Goal: Information Seeking & Learning: Learn about a topic

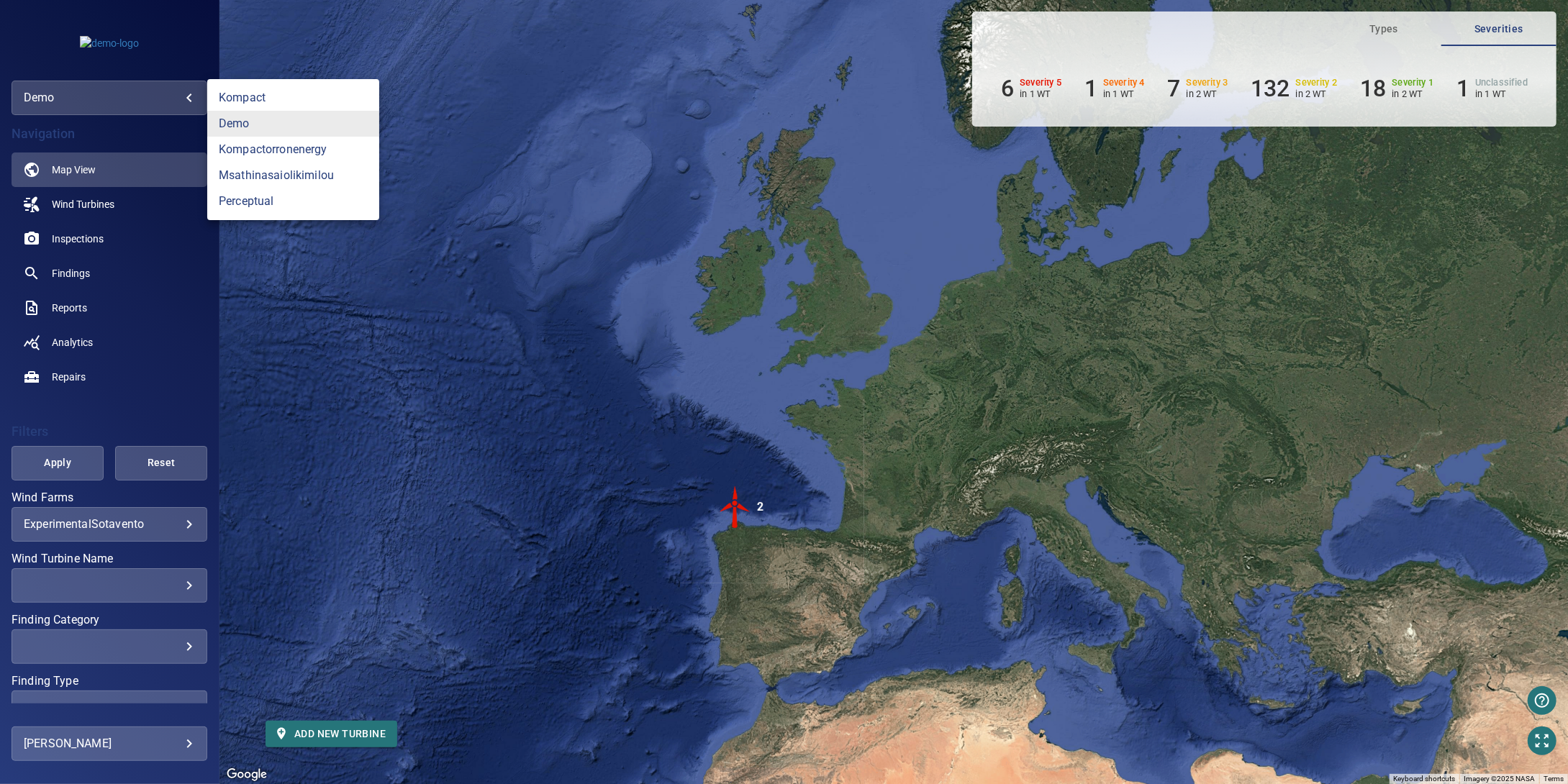
click at [145, 101] on body "**********" at bounding box center [784, 392] width 1568 height 784
click at [162, 103] on div at bounding box center [784, 392] width 1568 height 784
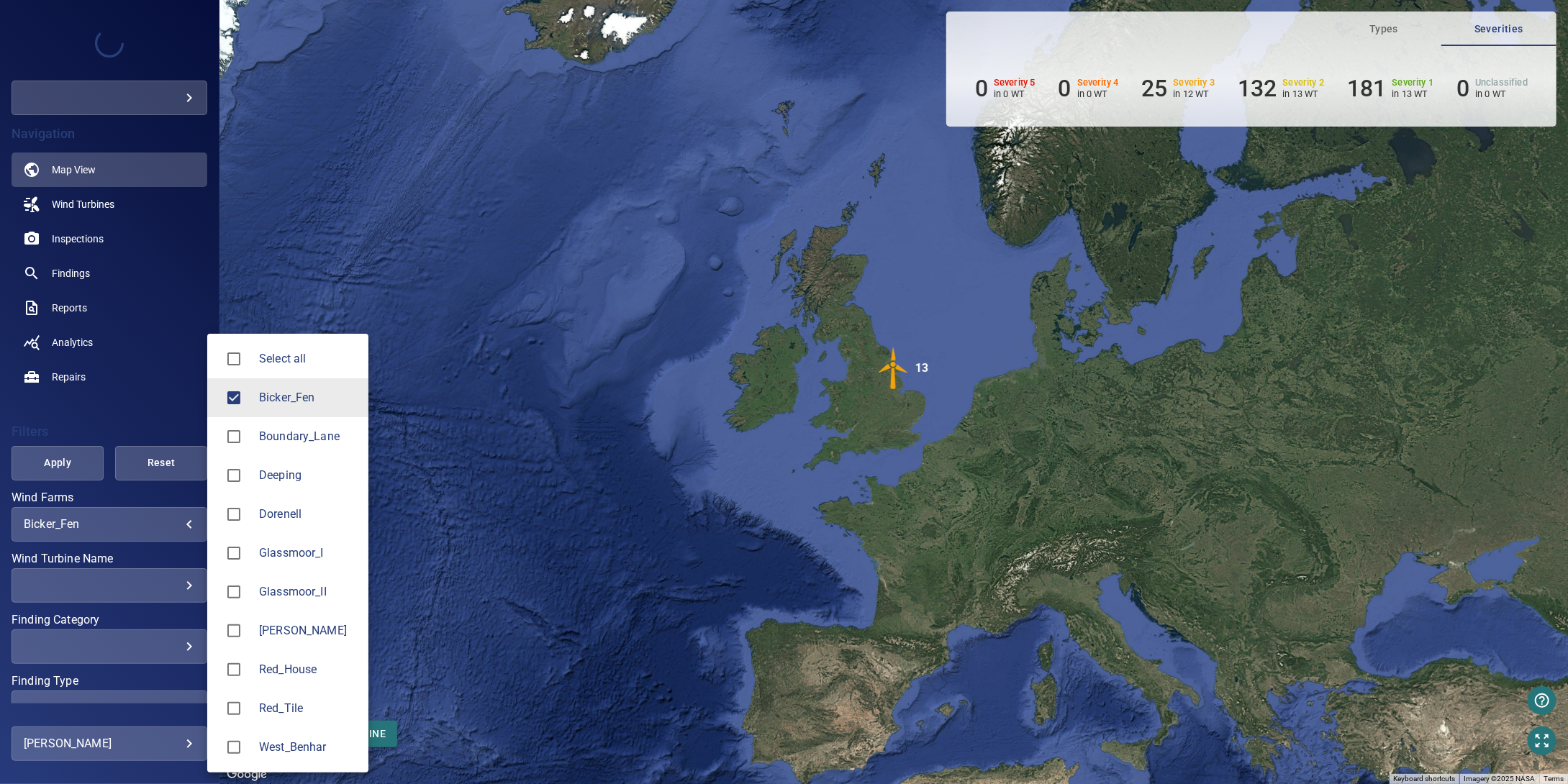
click at [162, 522] on body "**********" at bounding box center [784, 392] width 1568 height 784
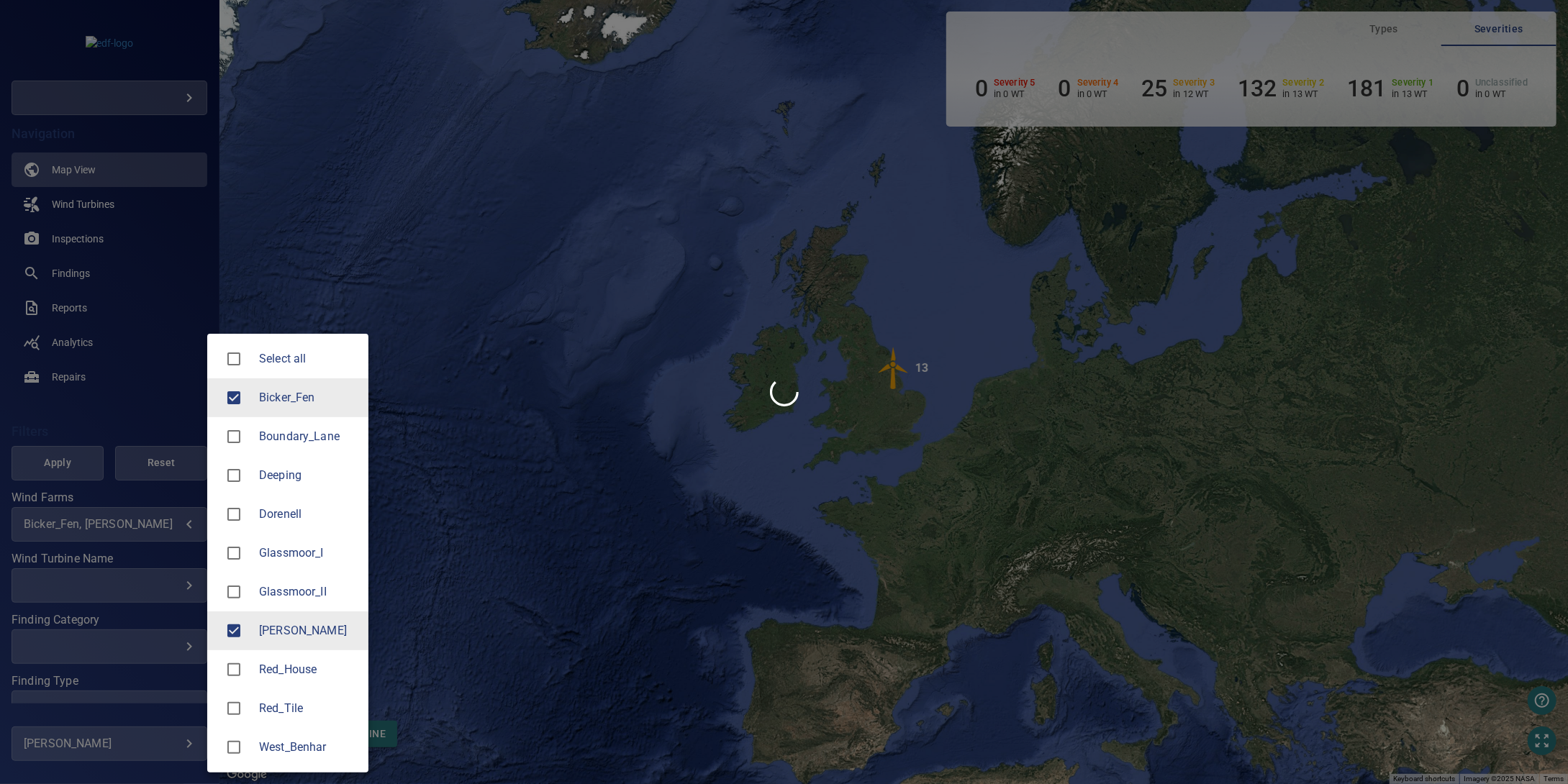
type input "*******"
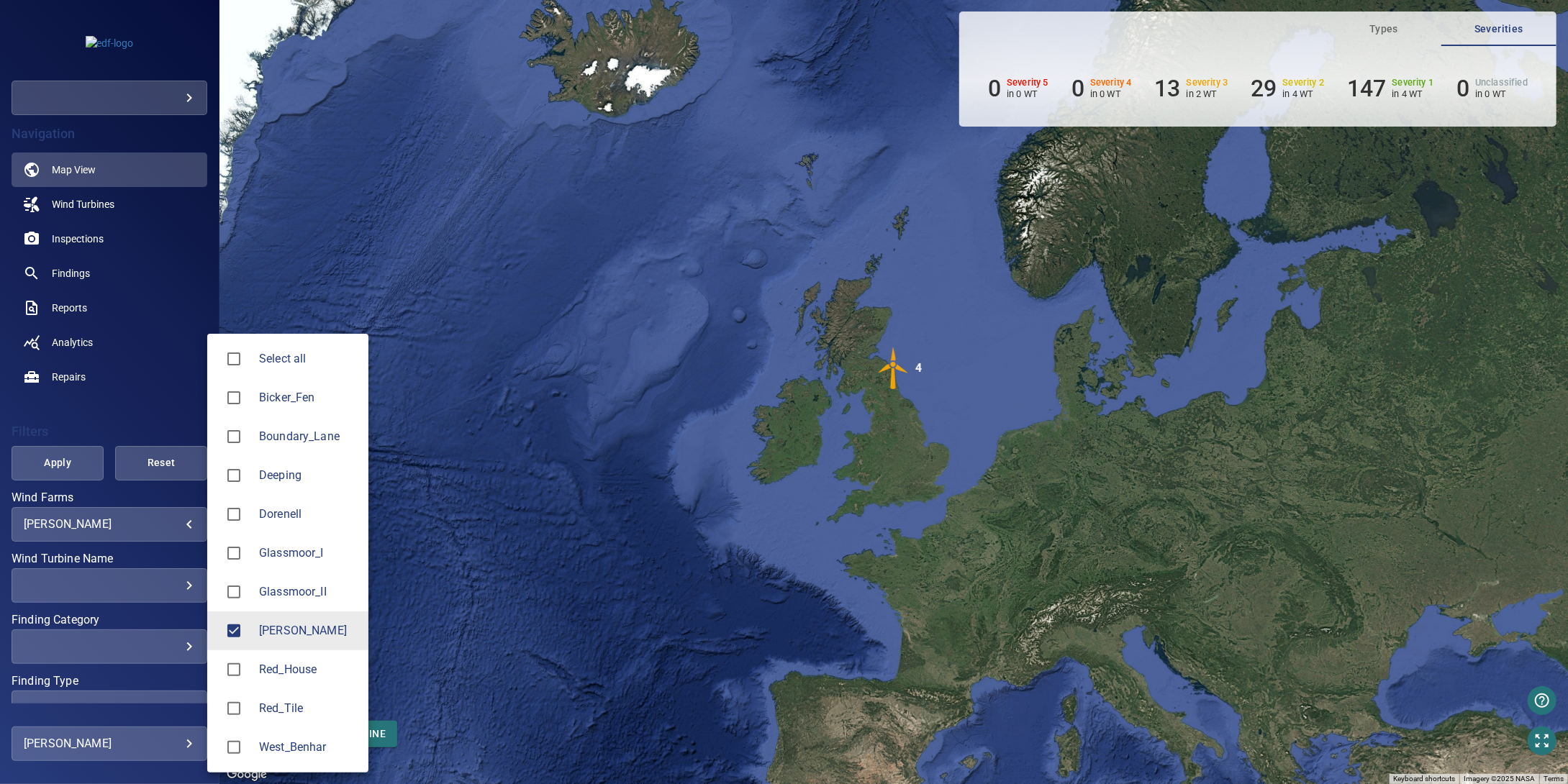
click at [171, 528] on div at bounding box center [784, 392] width 1568 height 784
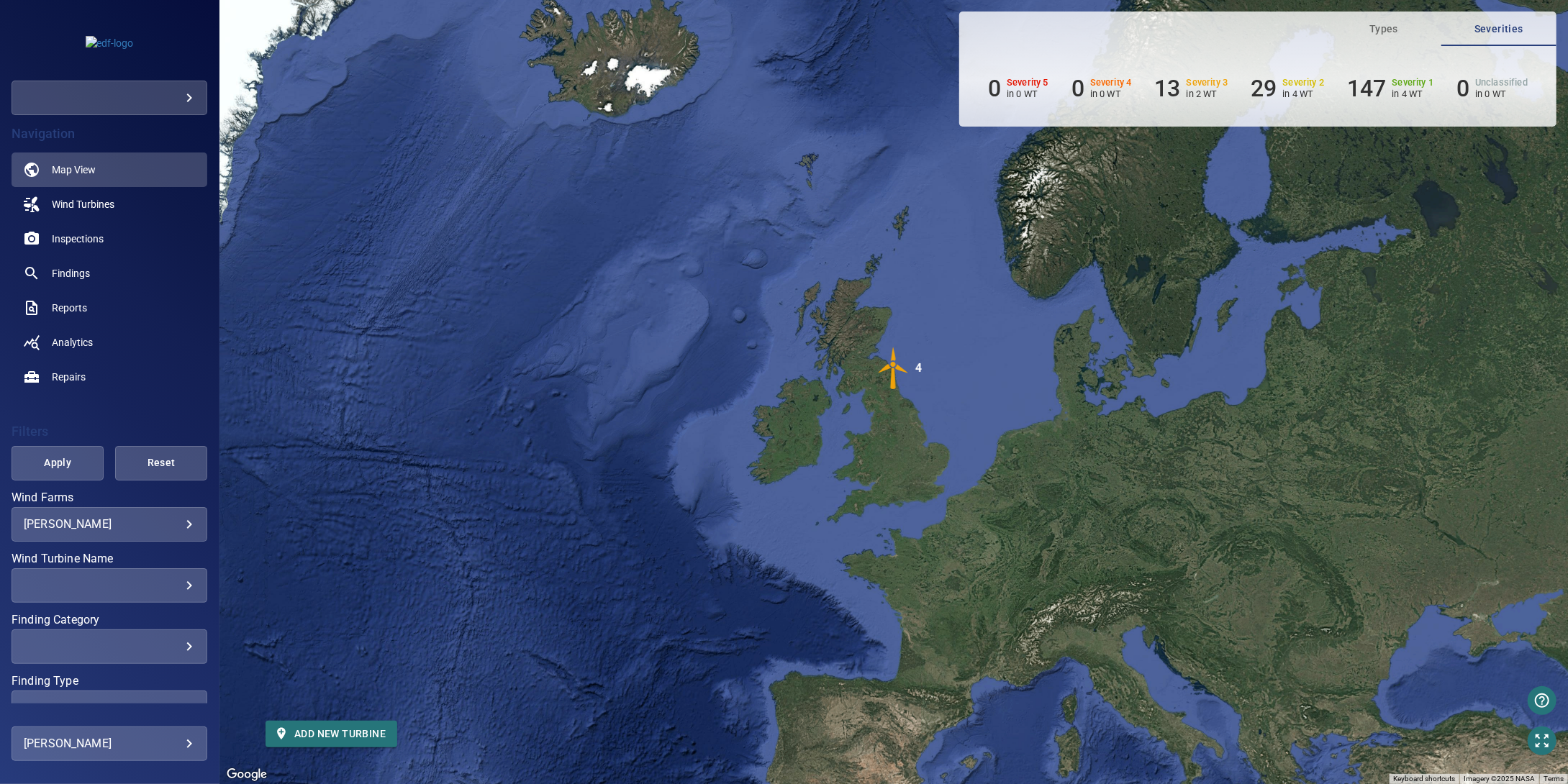
click at [891, 373] on img "4" at bounding box center [894, 369] width 43 height 43
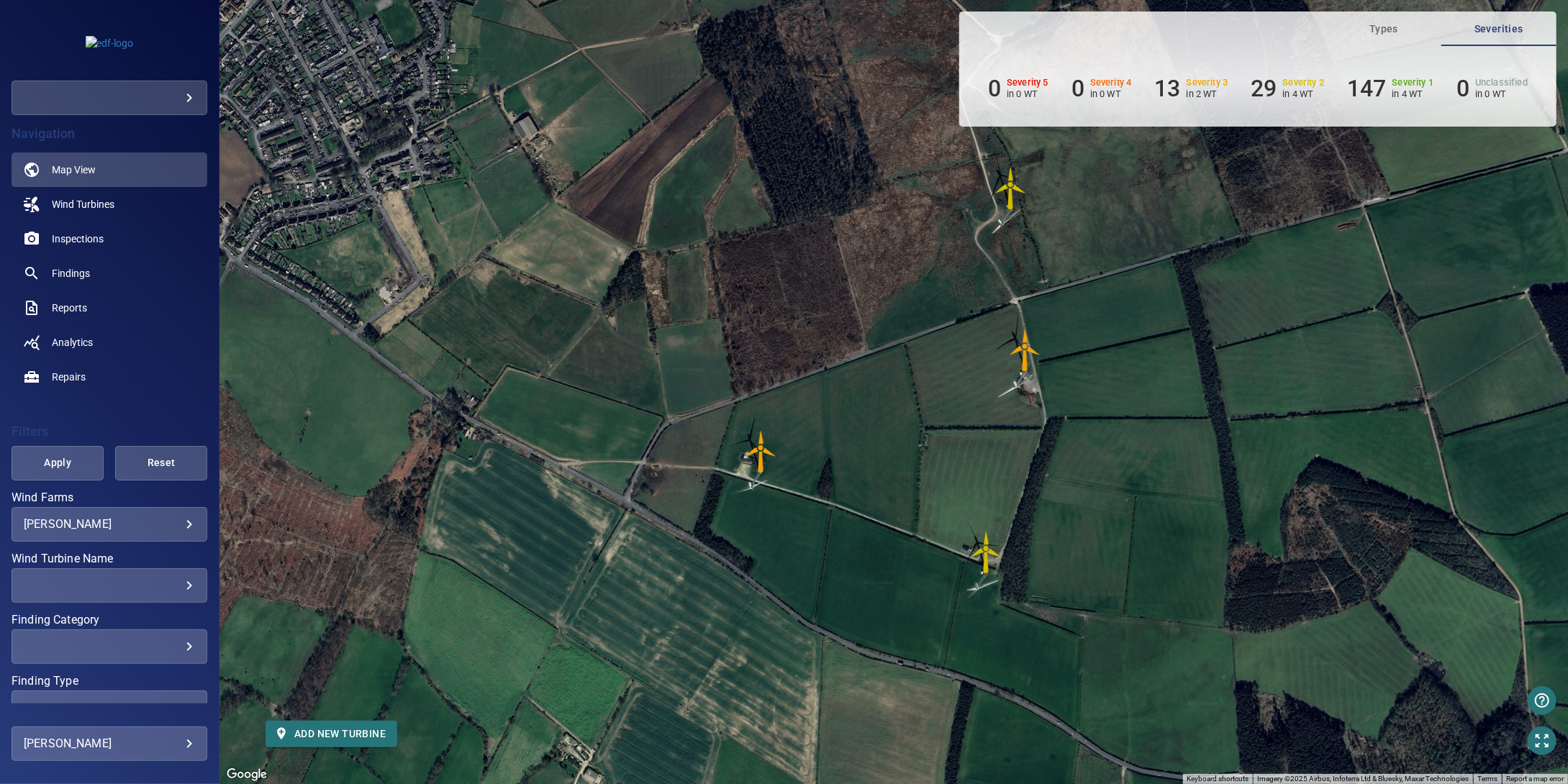
click at [762, 451] on img "T4" at bounding box center [762, 452] width 43 height 43
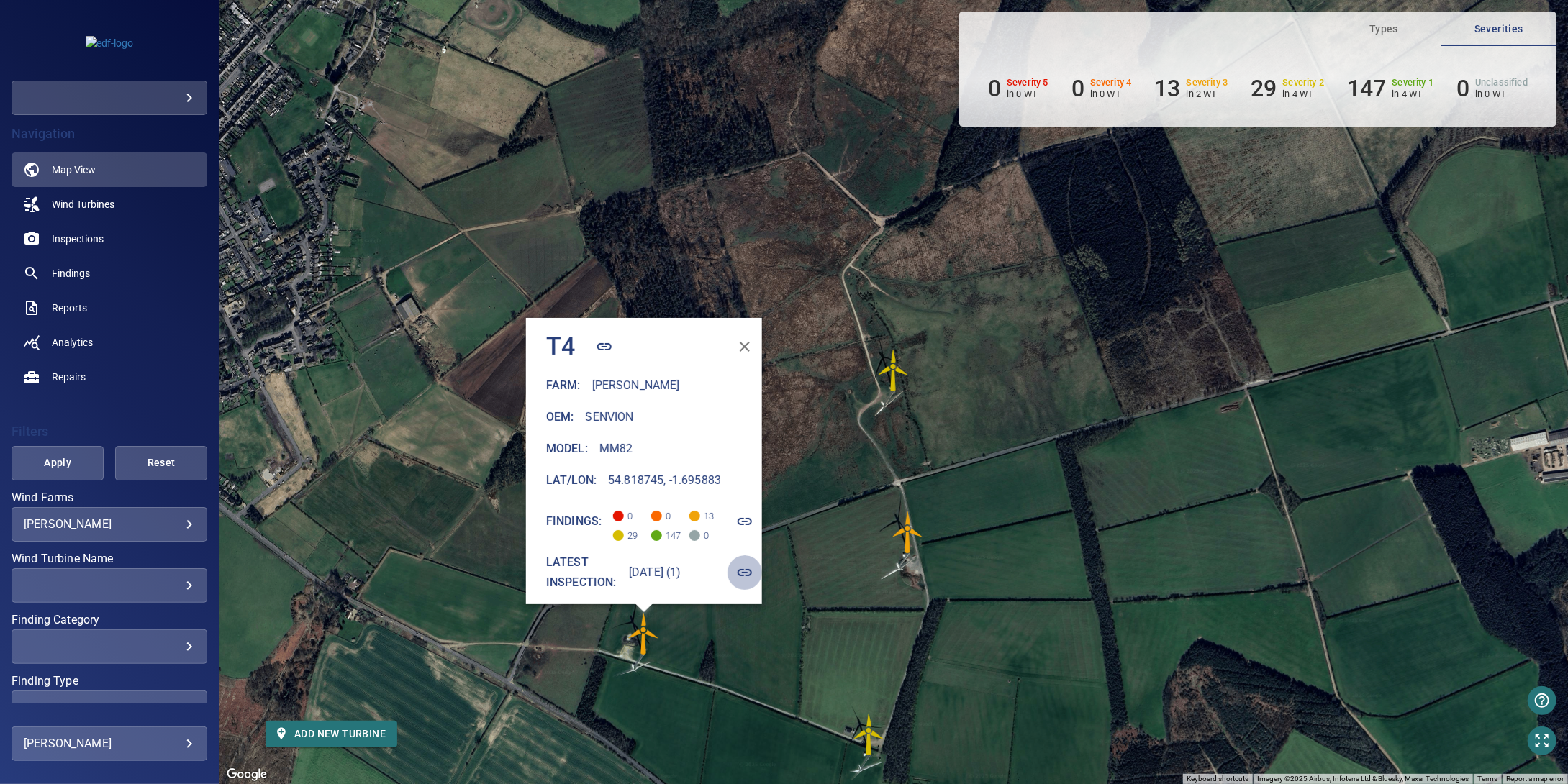
click at [742, 569] on icon "button" at bounding box center [745, 572] width 15 height 7
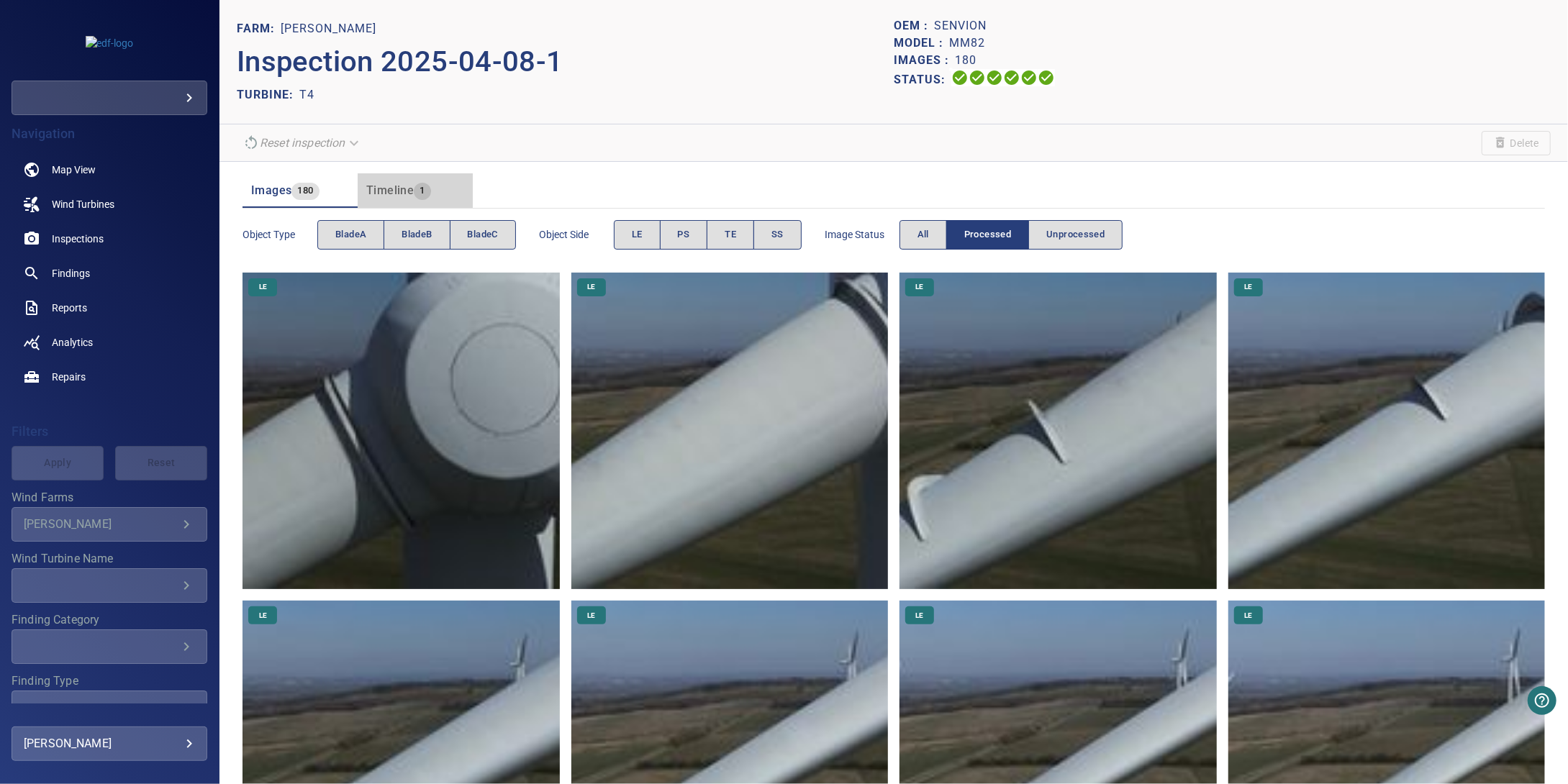
click at [386, 176] on button "Timeline 1" at bounding box center [414, 190] width 115 height 35
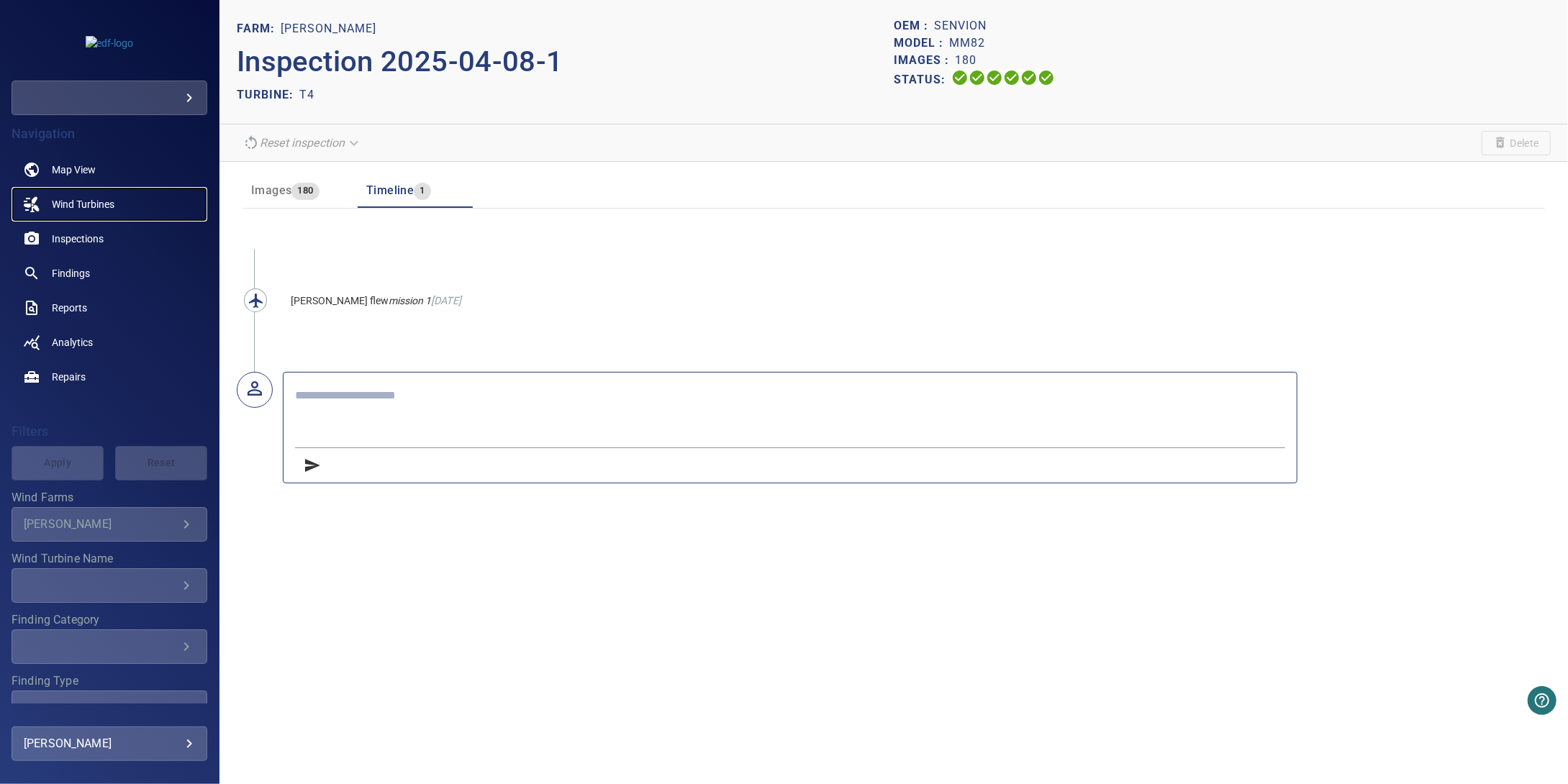
click at [92, 208] on span "Wind Turbines" at bounding box center [83, 204] width 63 height 15
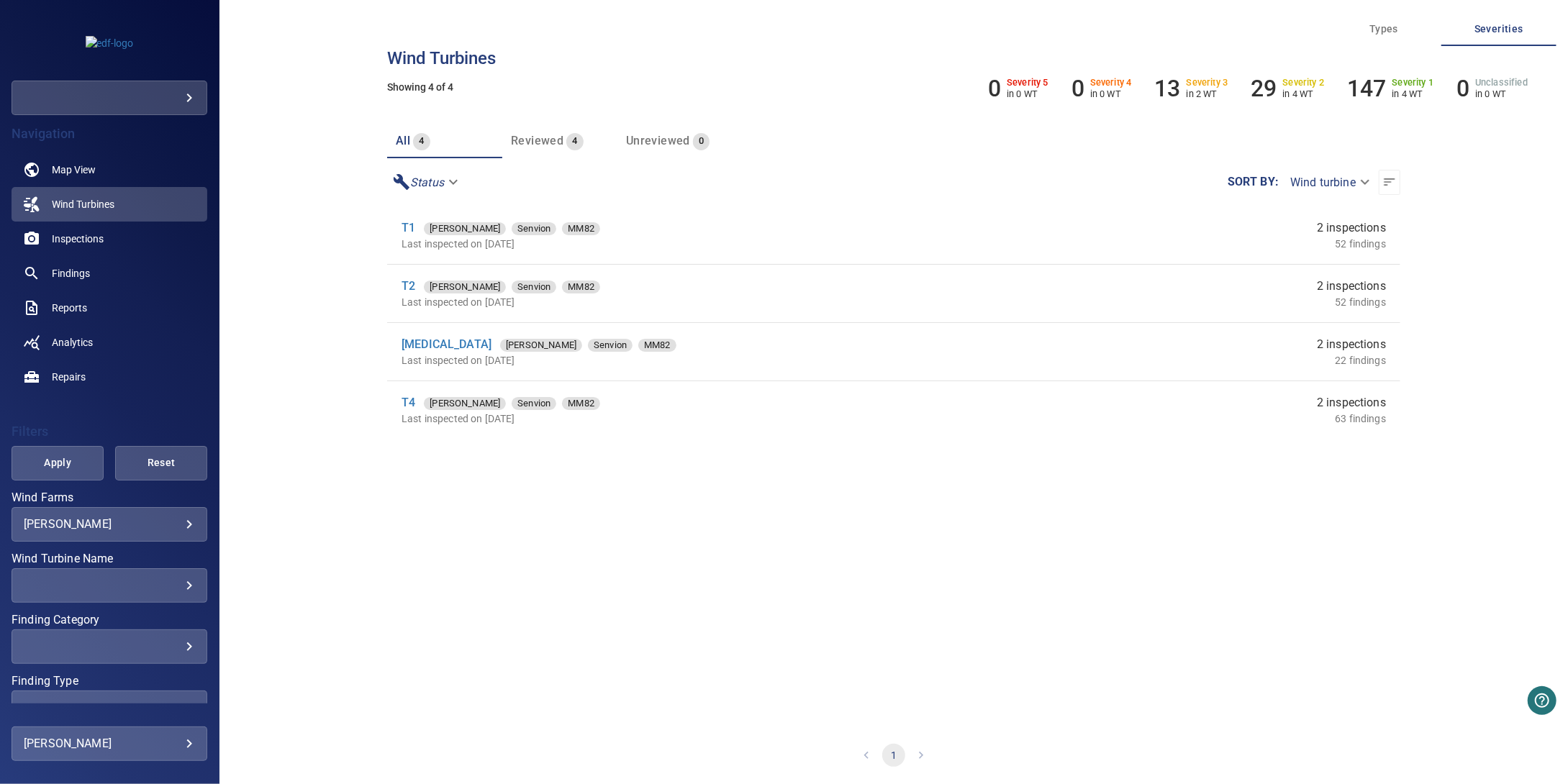
click at [401, 223] on li "T1 Langley Senvion MM82 Last inspected on 8 Apr 2025 2 inspections 52 findings" at bounding box center [894, 235] width 1013 height 57
click at [410, 227] on link "T1" at bounding box center [408, 228] width 14 height 14
click at [407, 230] on link "T1" at bounding box center [408, 228] width 14 height 14
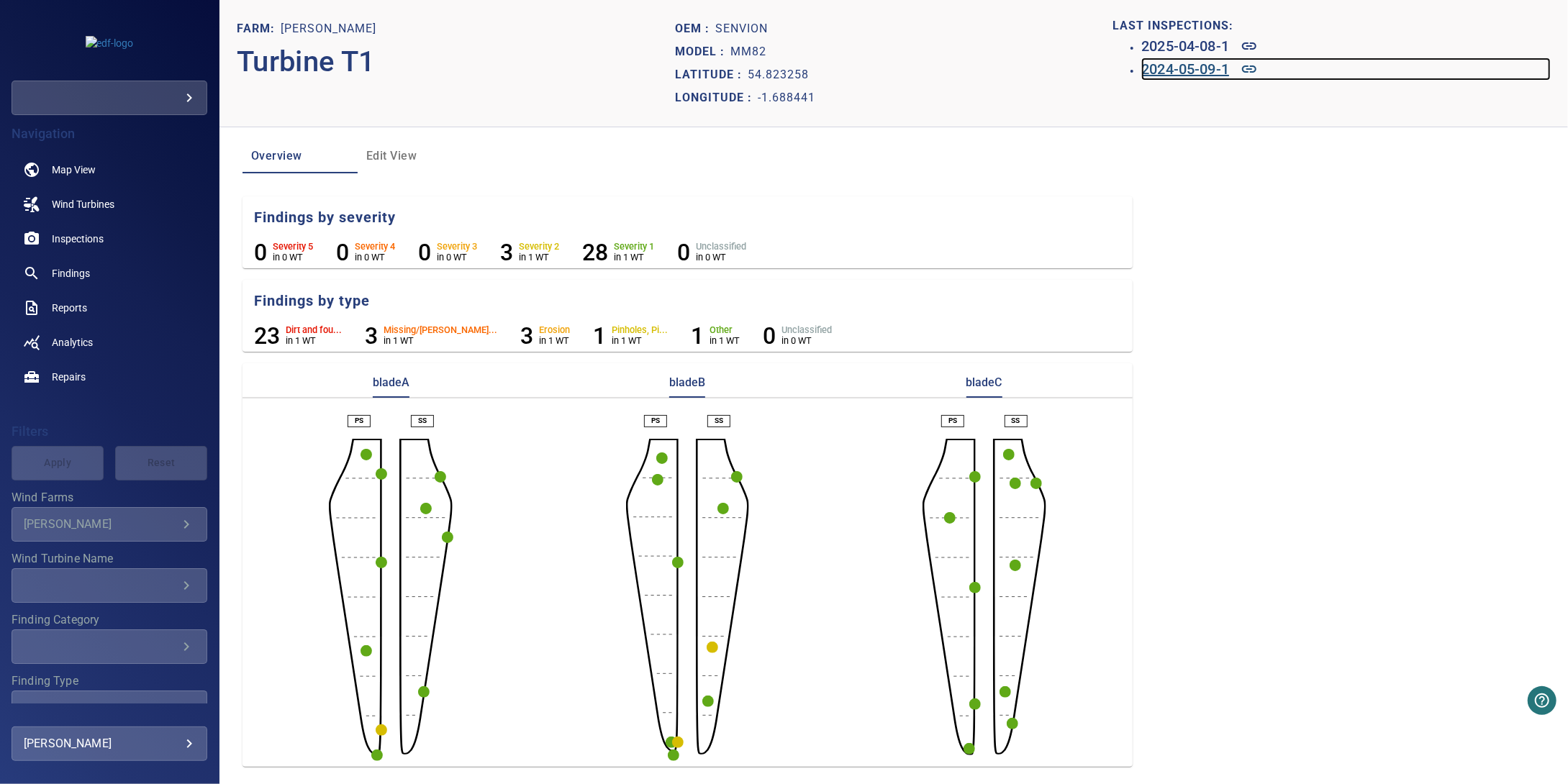
click at [1207, 74] on h6 "2024-05-09-1" at bounding box center [1185, 69] width 88 height 23
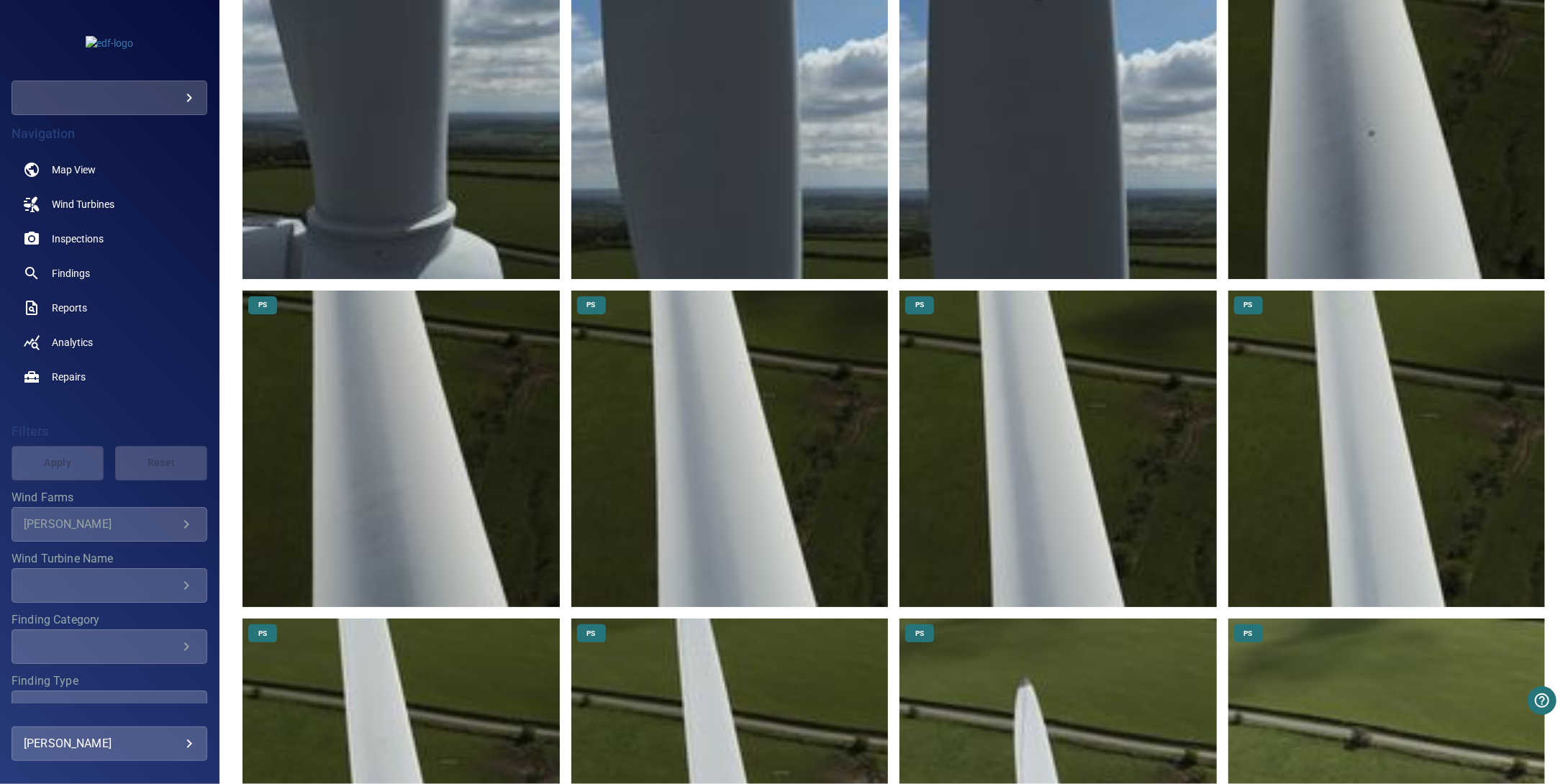
scroll to position [1477, 0]
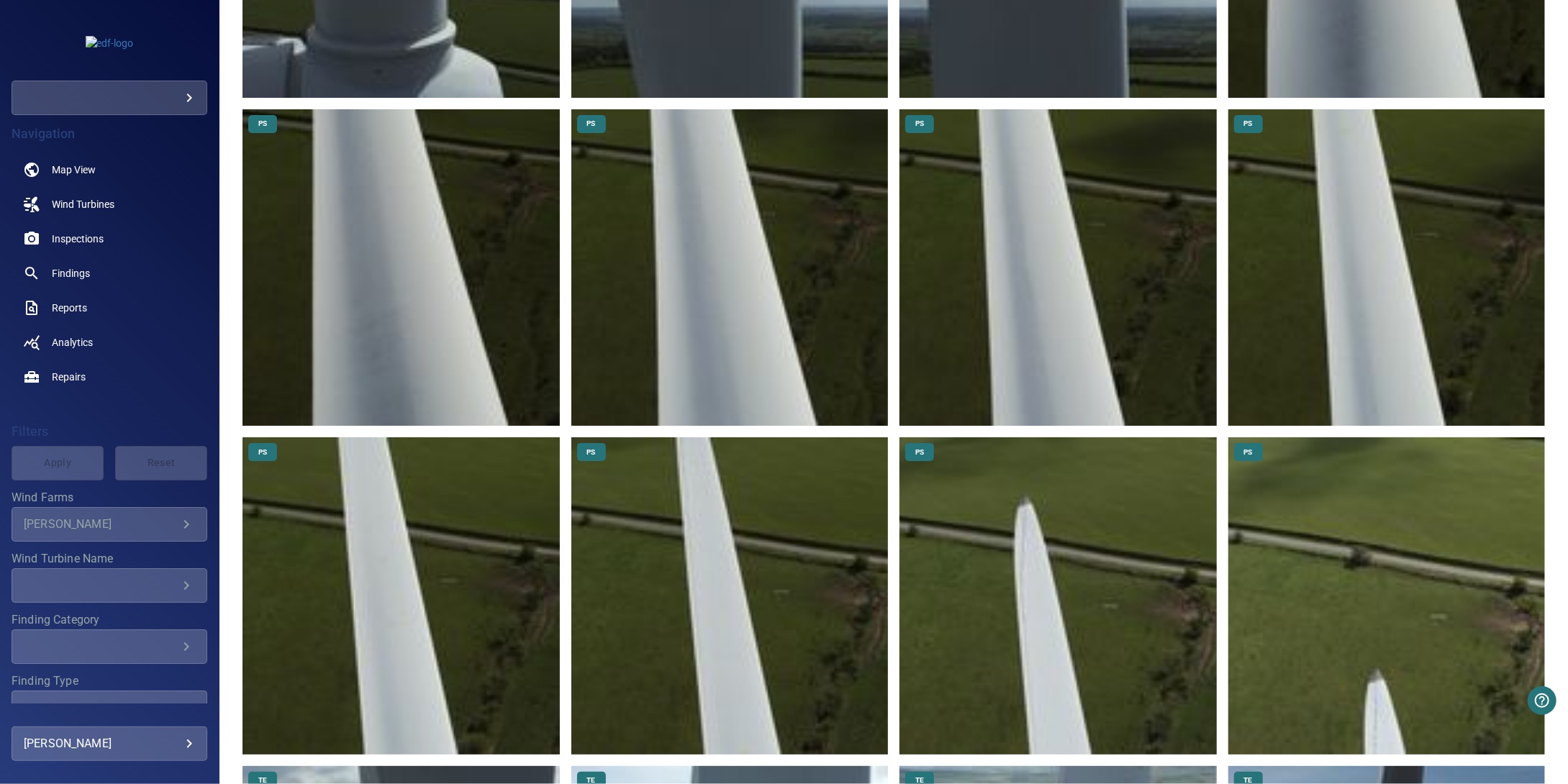
click at [1352, 616] on img at bounding box center [1386, 596] width 317 height 317
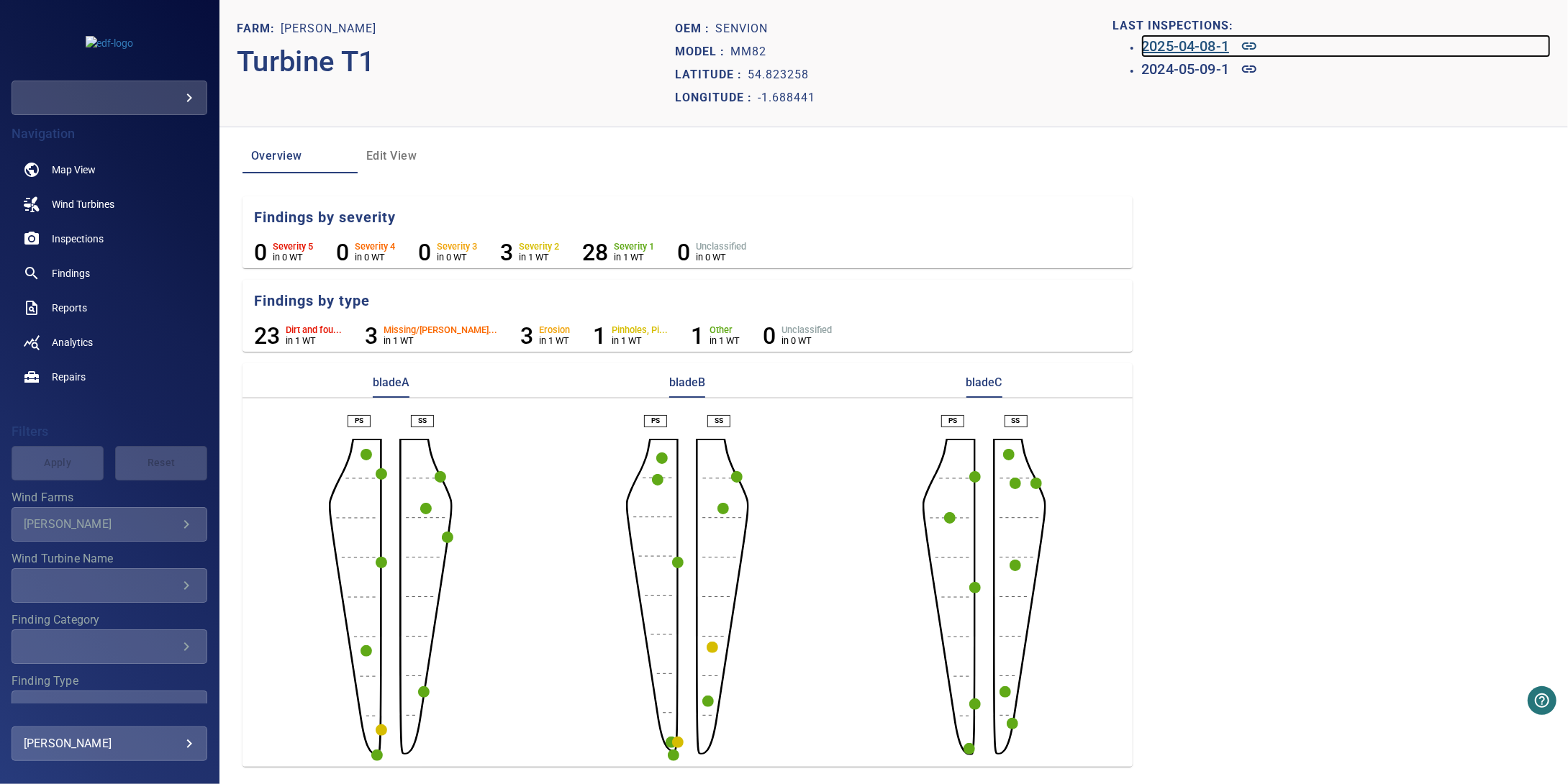
click at [1174, 39] on h6 "2025-04-08-1" at bounding box center [1185, 46] width 88 height 23
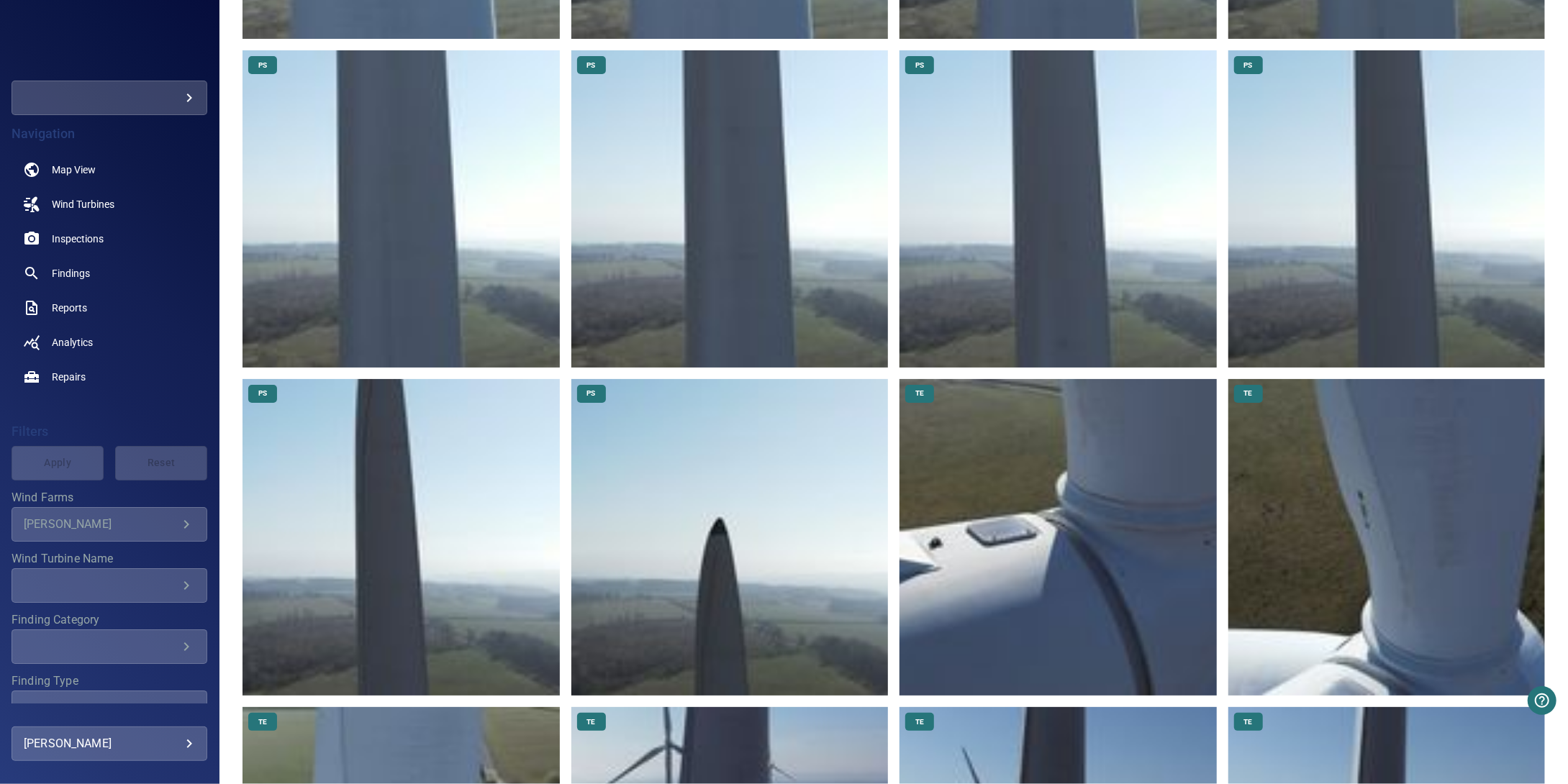
scroll to position [7195, 0]
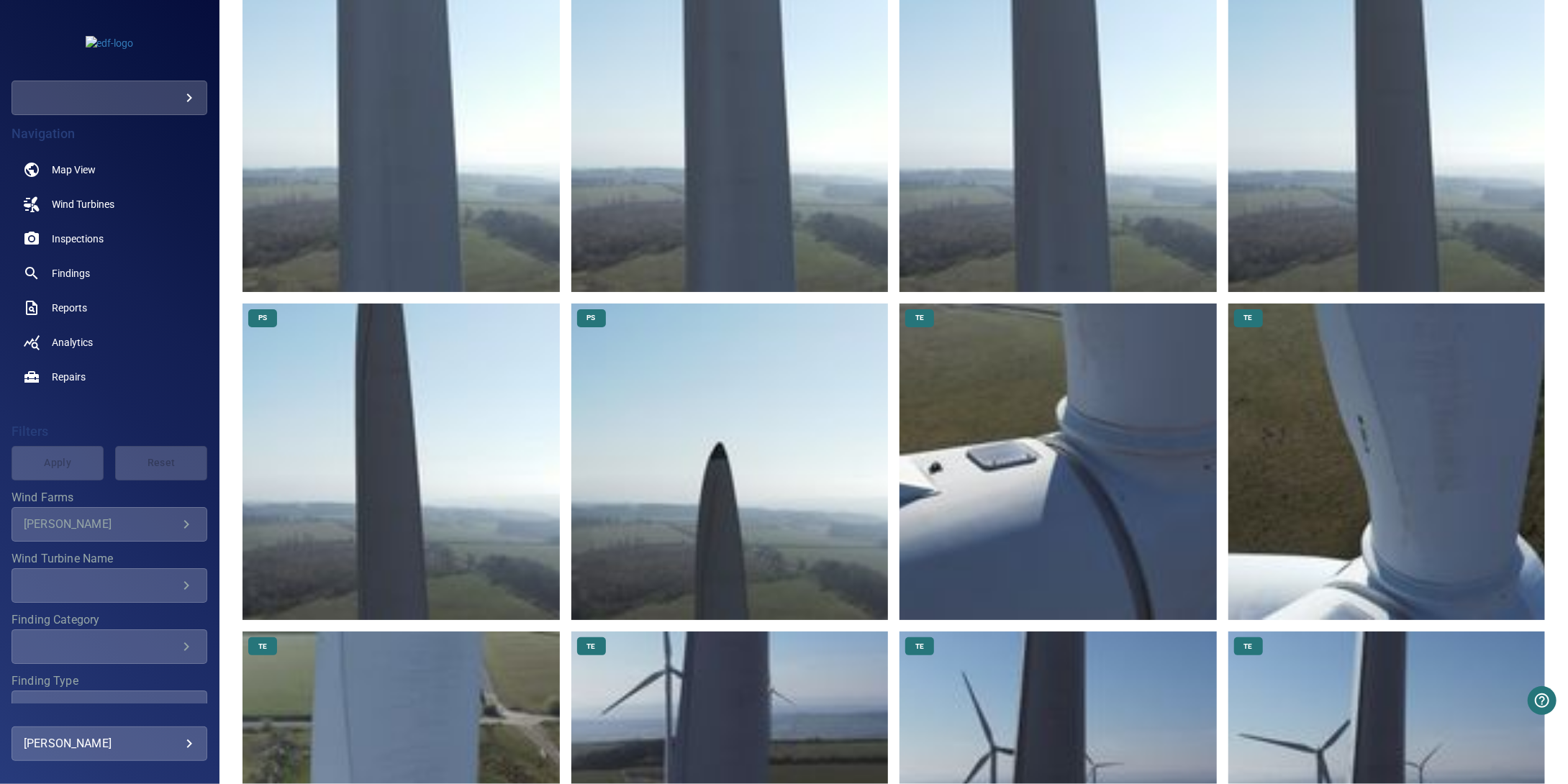
click at [750, 395] on img at bounding box center [729, 462] width 316 height 317
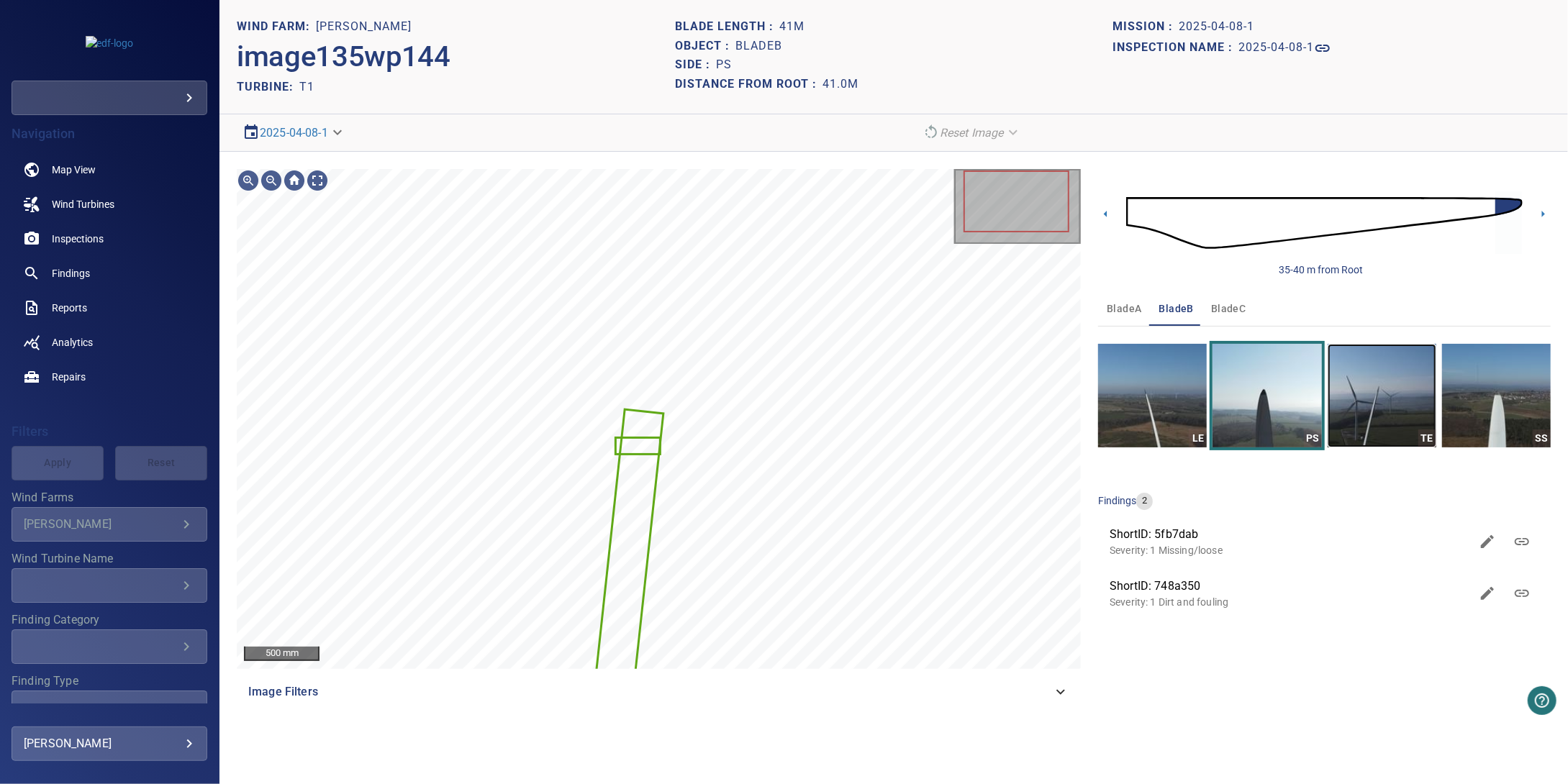
click at [1379, 421] on img "button" at bounding box center [1382, 396] width 109 height 104
